Goal: Check status: Check status

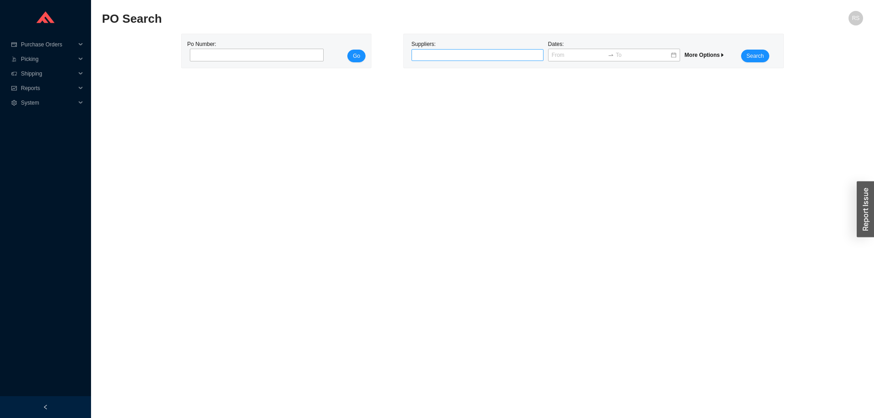
click at [437, 56] on div at bounding box center [473, 55] width 121 height 9
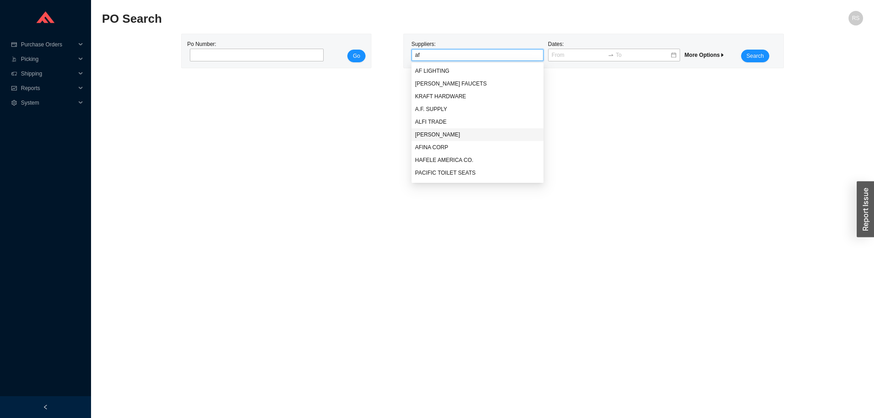
type input "af s"
click at [454, 72] on div "A.F. SUPPLY" at bounding box center [477, 71] width 125 height 8
click at [751, 58] on span "Search" at bounding box center [754, 55] width 17 height 9
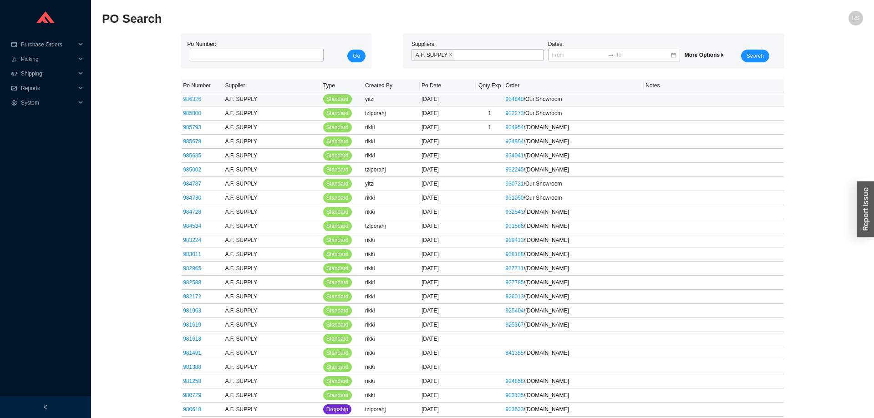
click at [189, 98] on link "986326" at bounding box center [192, 99] width 18 height 6
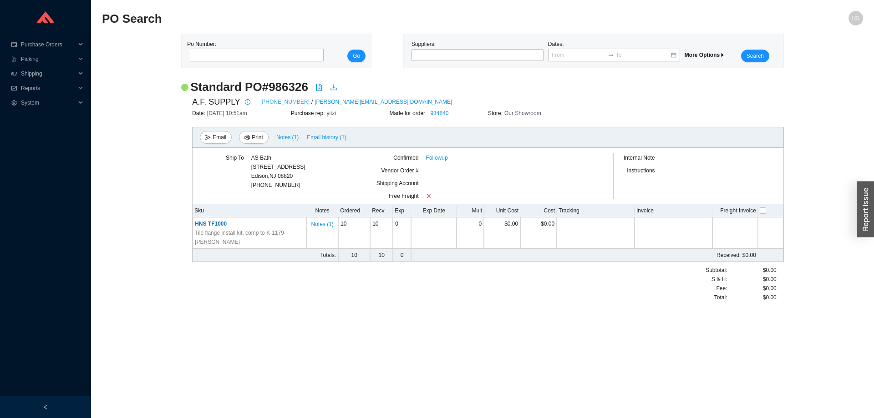
click at [262, 101] on link "[PHONE_NUMBER]" at bounding box center [284, 101] width 49 height 9
